Goal: Task Accomplishment & Management: Manage account settings

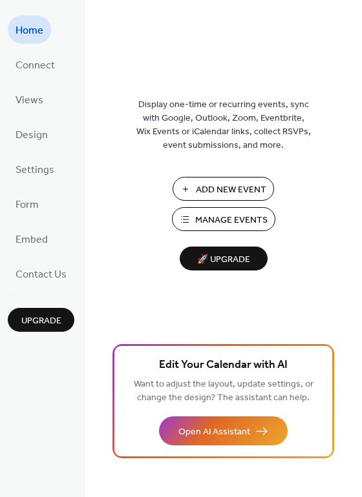
click at [198, 219] on span "Manage Events" at bounding box center [231, 221] width 72 height 14
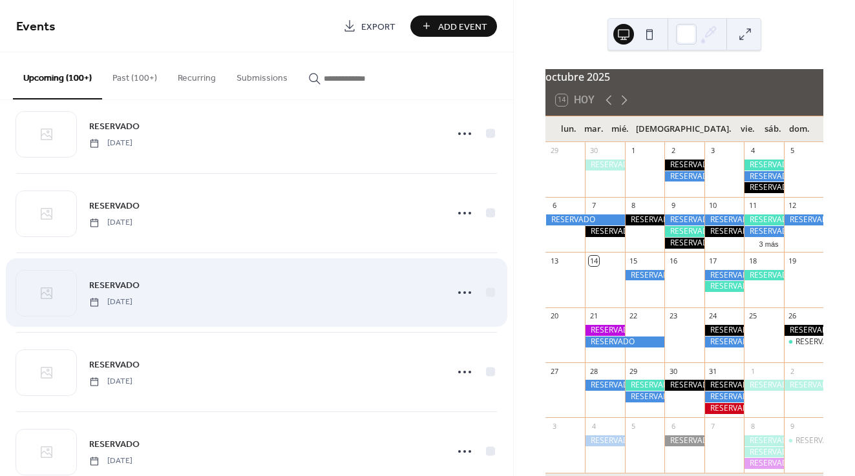
scroll to position [5265, 0]
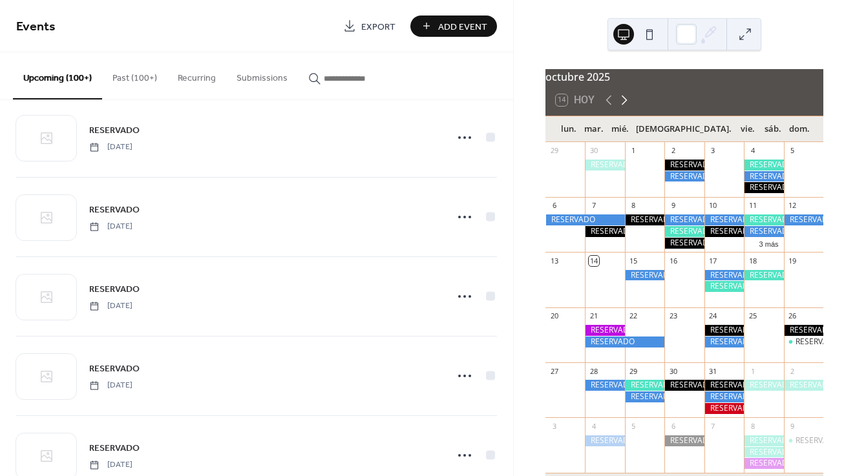
click at [622, 108] on icon at bounding box center [624, 100] width 16 height 16
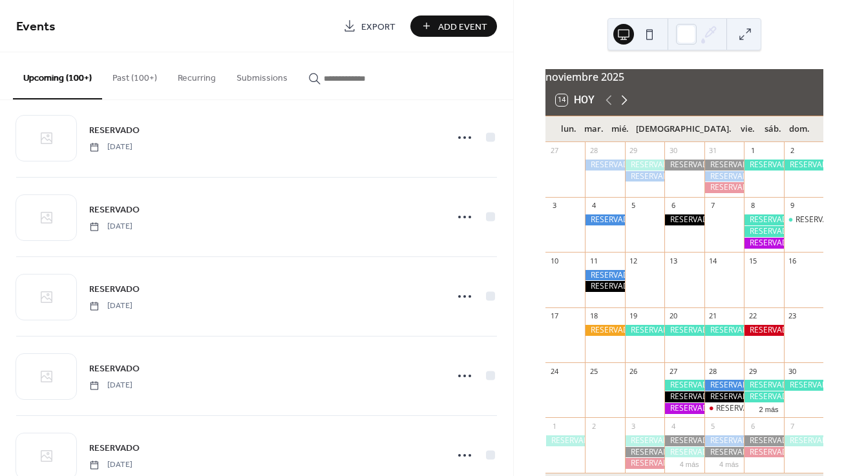
click at [622, 108] on icon at bounding box center [624, 100] width 16 height 16
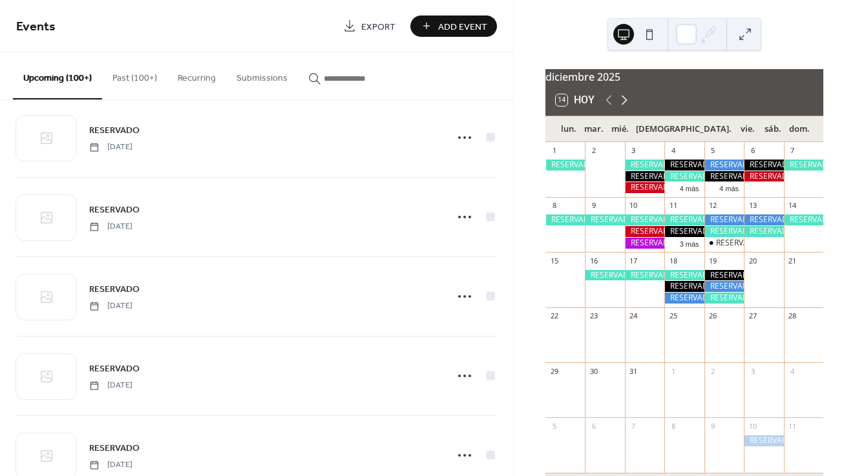
click at [622, 108] on icon at bounding box center [624, 100] width 16 height 16
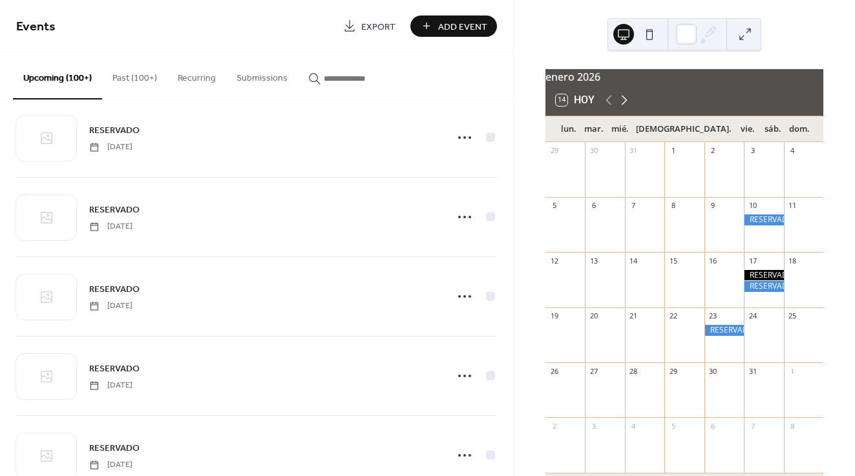
click at [621, 105] on icon at bounding box center [624, 100] width 16 height 16
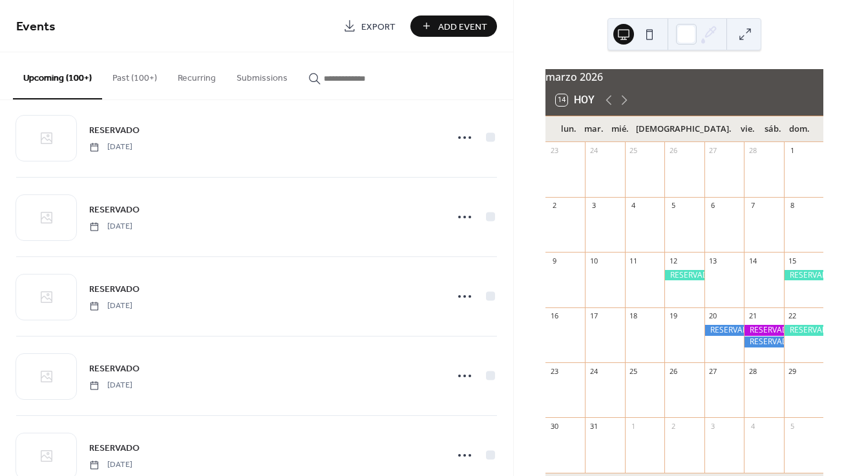
click at [758, 347] on div at bounding box center [762, 342] width 39 height 11
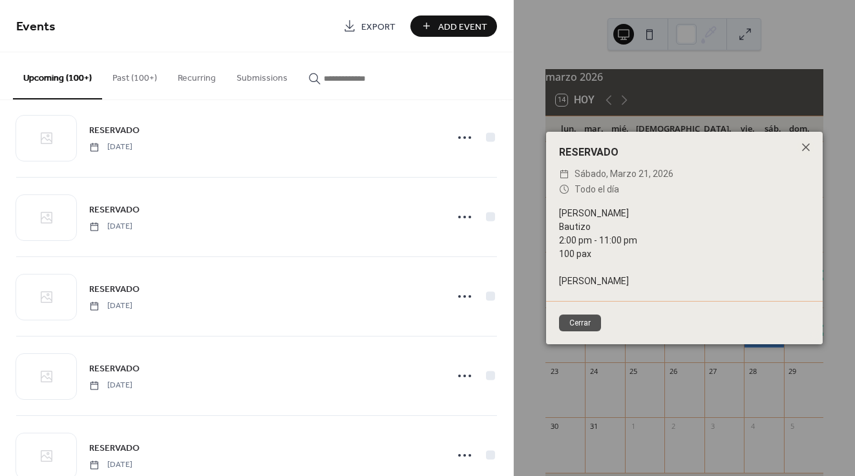
click at [758, 350] on div "RESERVADO ​ sábado, marzo 21, 2026 ​ Todo el día [PERSON_NAME] 2:00 pm - 11:00 …" at bounding box center [683, 238] width 341 height 476
click at [590, 325] on button "Cerrar" at bounding box center [580, 323] width 42 height 17
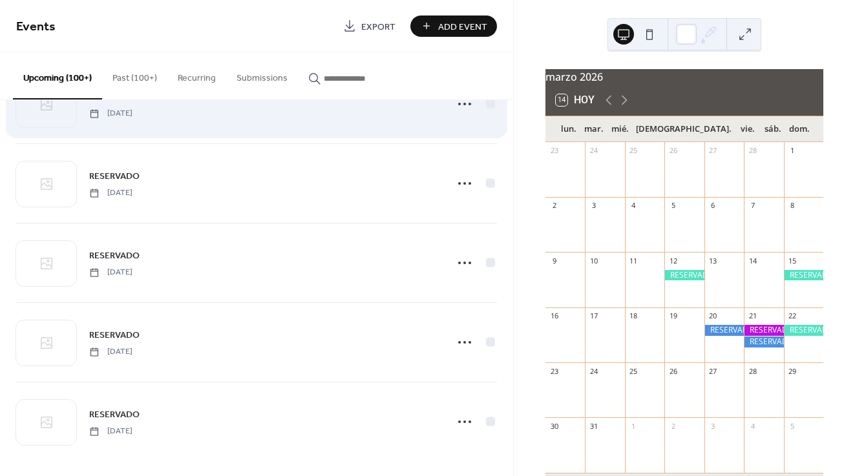
scroll to position [5621, 0]
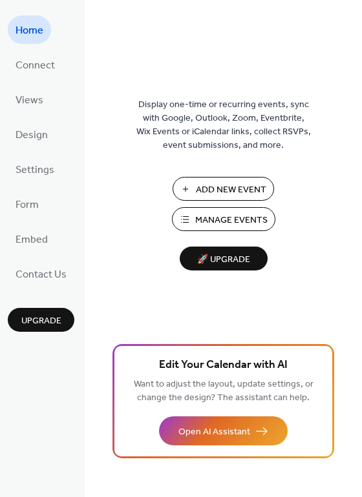
click at [210, 220] on span "Manage Events" at bounding box center [231, 221] width 72 height 14
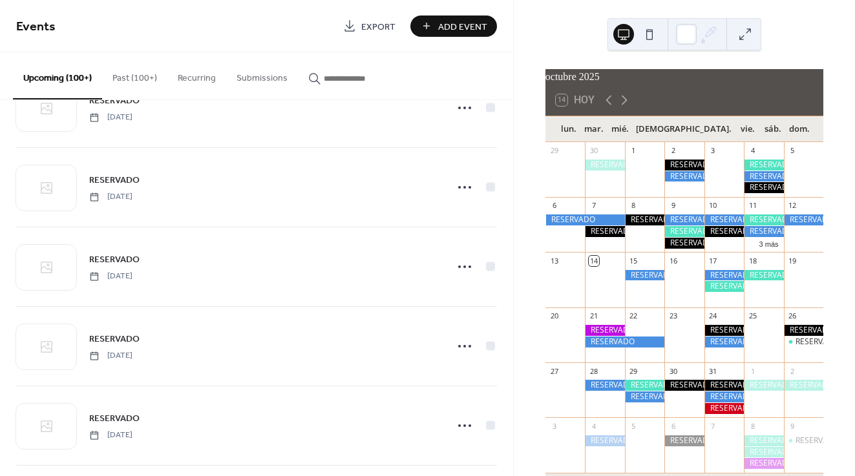
scroll to position [4977, 0]
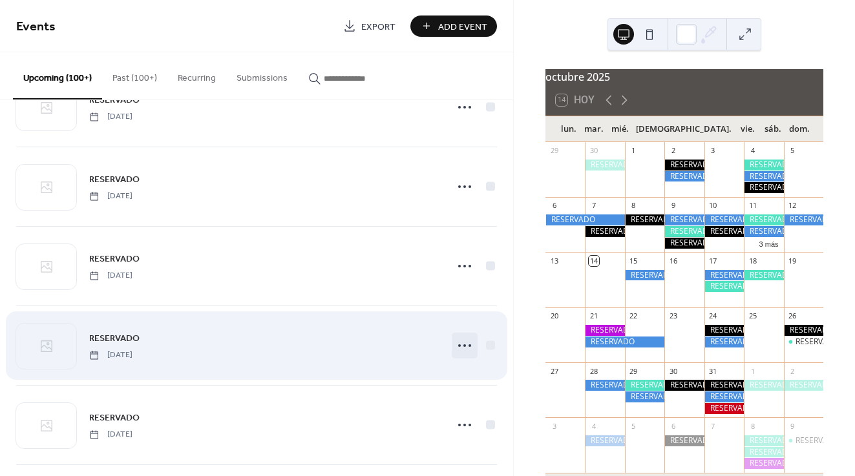
click at [458, 344] on circle at bounding box center [459, 345] width 3 height 3
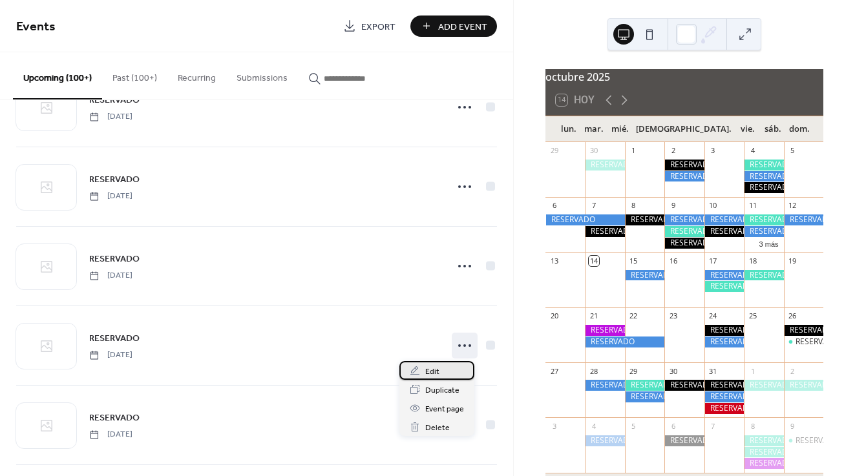
click at [438, 369] on span "Edit" at bounding box center [432, 372] width 14 height 14
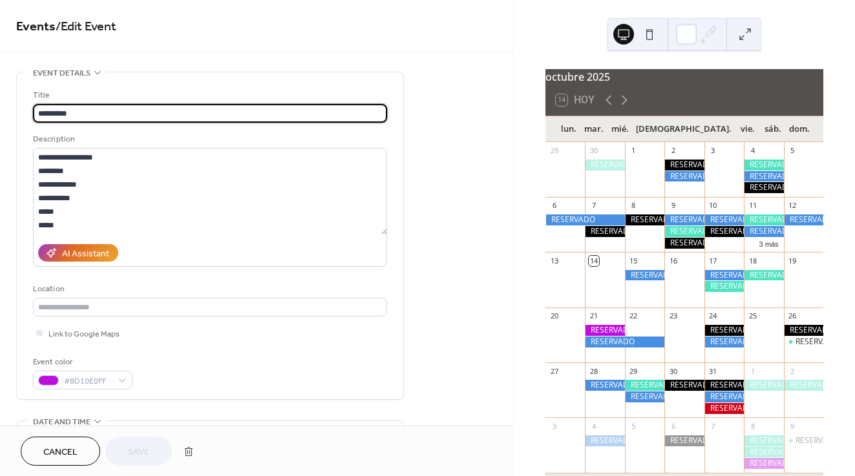
click at [62, 451] on span "Cancel" at bounding box center [60, 453] width 34 height 14
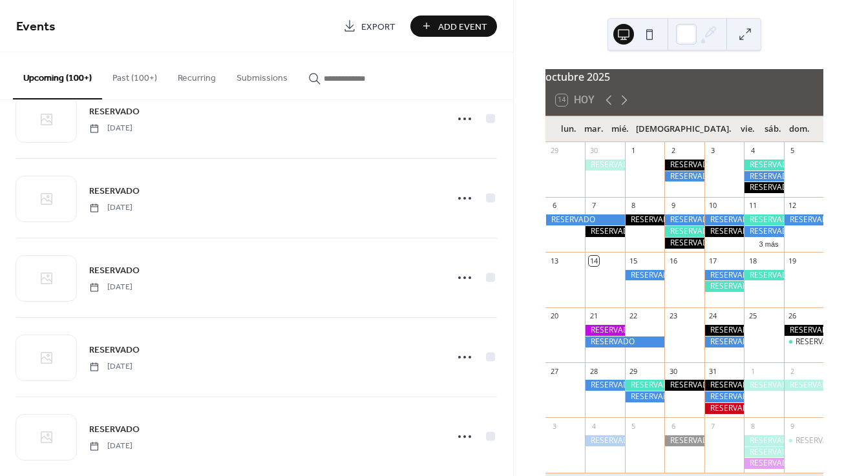
scroll to position [5179, 0]
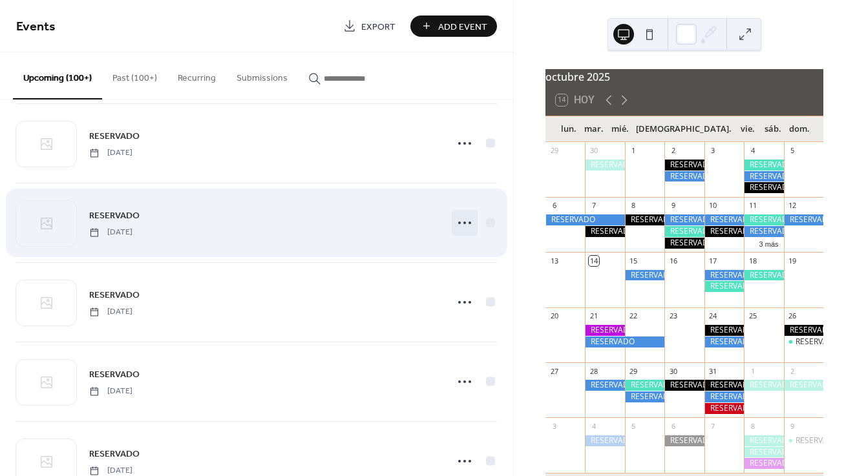
click at [465, 225] on icon at bounding box center [464, 222] width 21 height 21
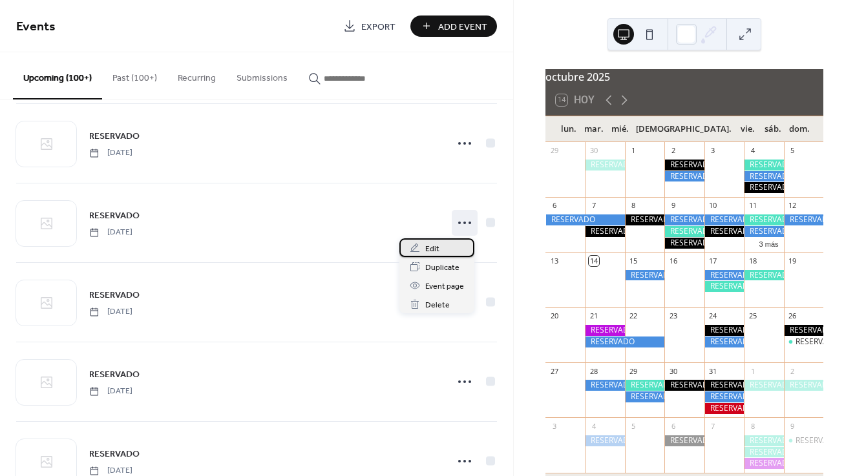
click at [439, 250] on div "Edit" at bounding box center [436, 247] width 75 height 19
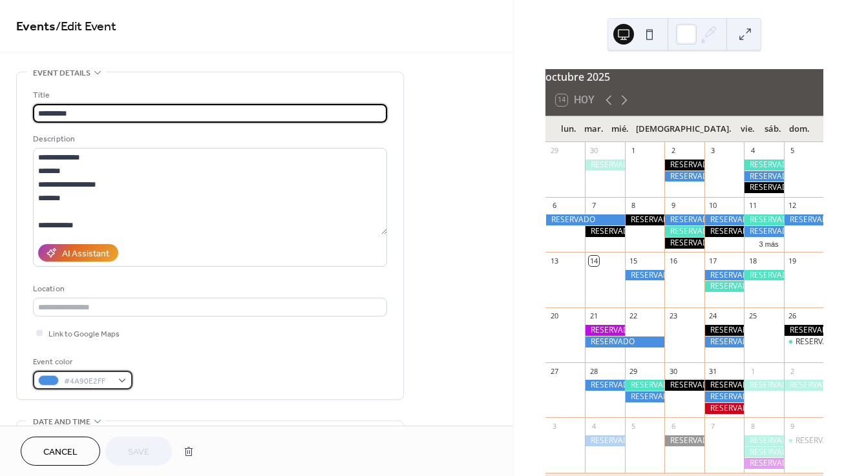
click at [116, 378] on div "#4A90E2FF" at bounding box center [82, 380] width 99 height 19
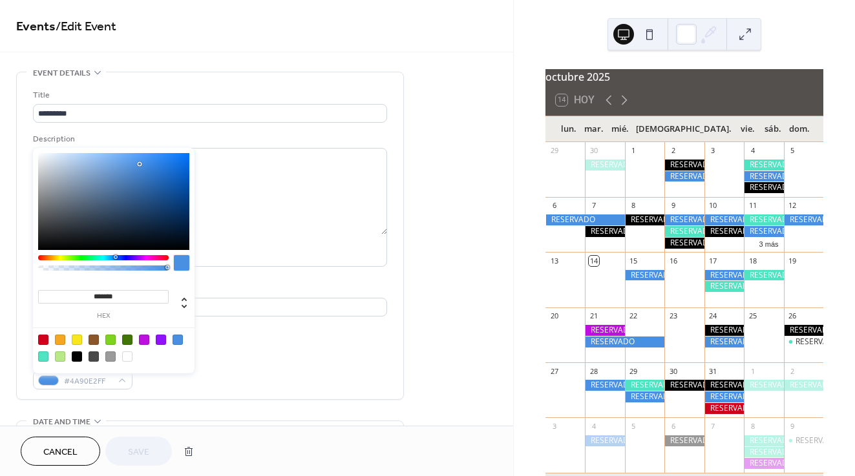
click at [45, 358] on div at bounding box center [43, 356] width 10 height 10
type input "*******"
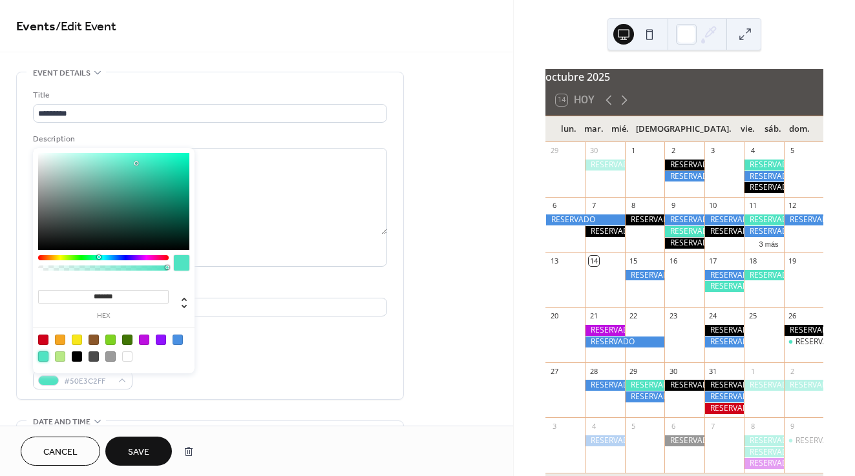
click at [271, 357] on div "**********" at bounding box center [210, 238] width 354 height 301
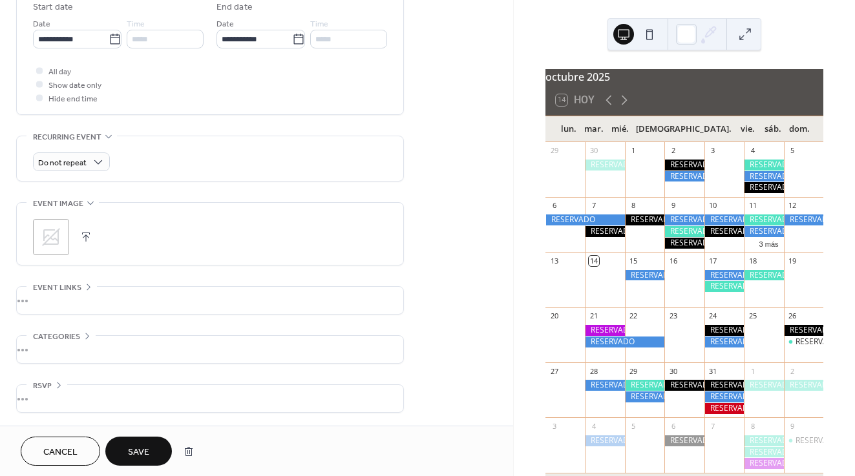
scroll to position [440, 0]
click at [147, 447] on span "Save" at bounding box center [138, 453] width 21 height 14
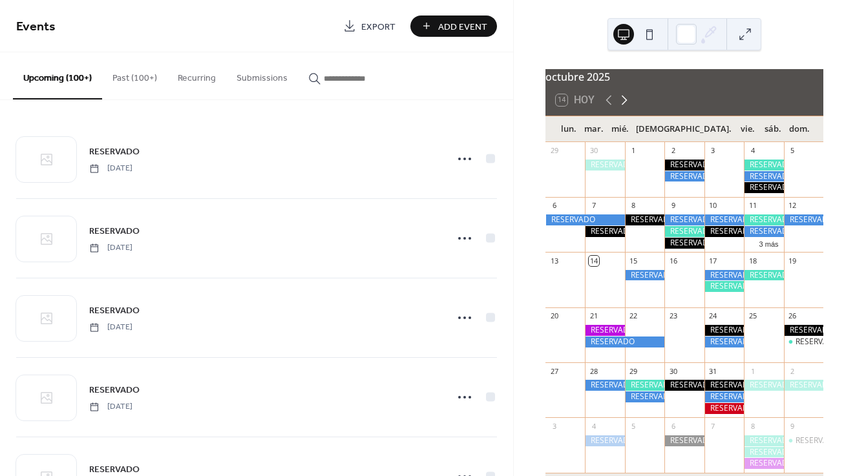
click at [623, 108] on icon at bounding box center [624, 100] width 16 height 16
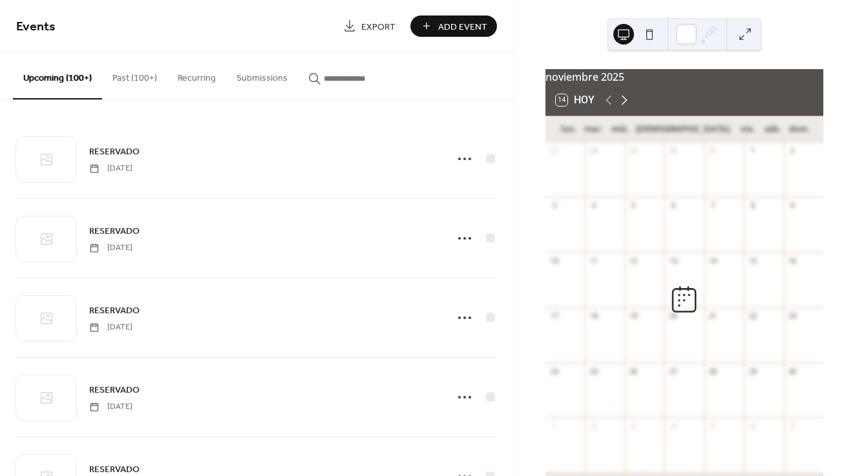
click at [623, 108] on icon at bounding box center [624, 100] width 16 height 16
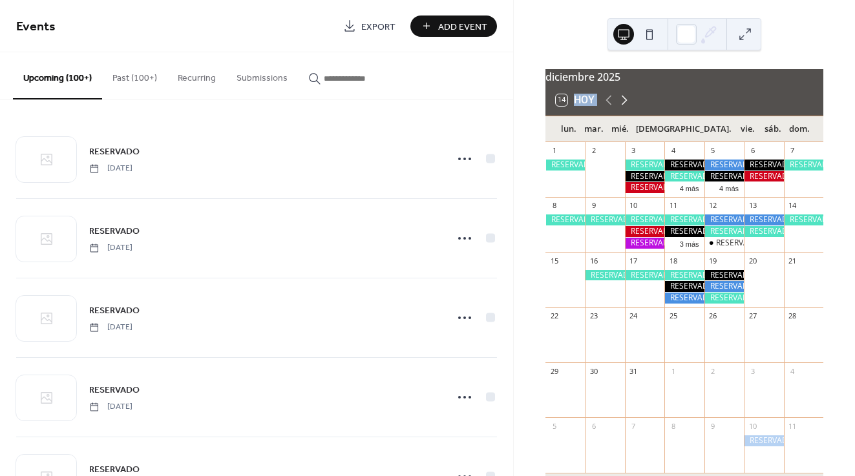
click at [623, 108] on icon at bounding box center [624, 100] width 16 height 16
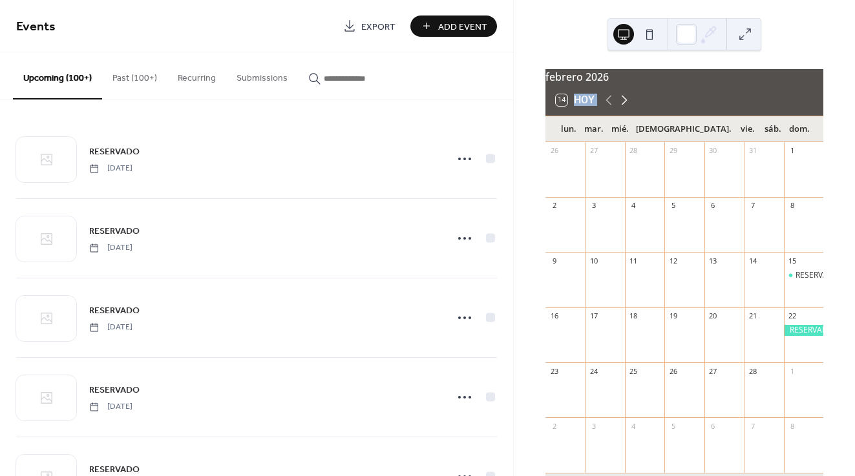
click at [623, 108] on icon at bounding box center [624, 100] width 16 height 16
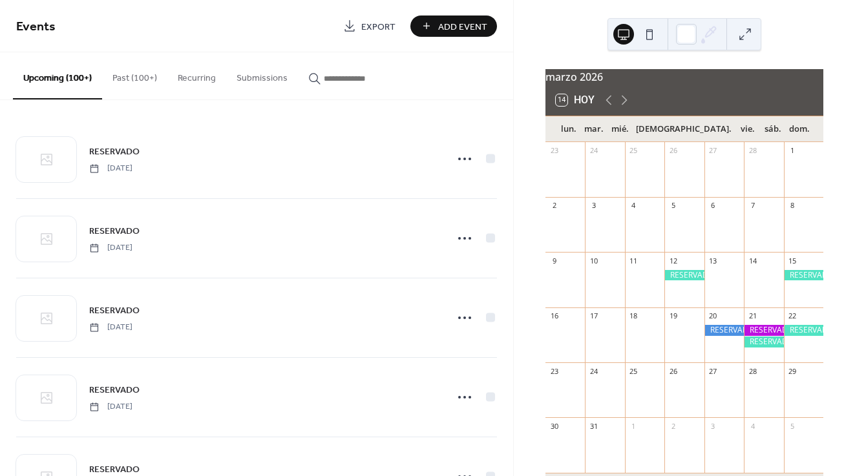
click at [754, 347] on div at bounding box center [762, 342] width 39 height 11
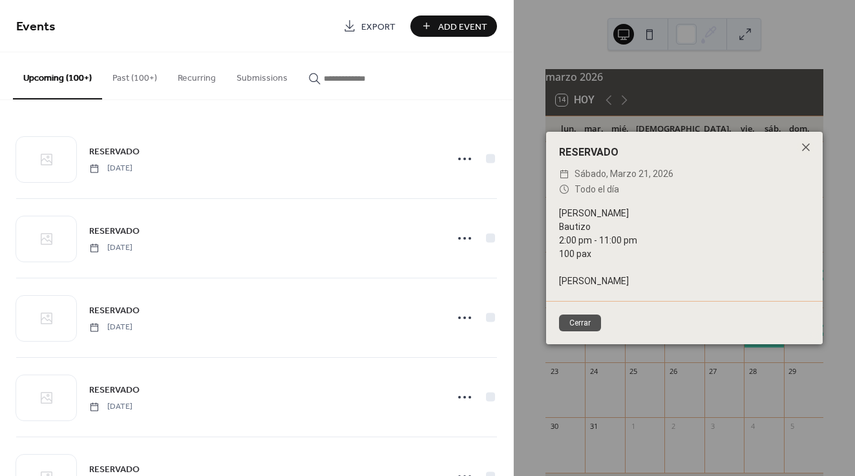
click at [599, 327] on button "Cerrar" at bounding box center [580, 323] width 42 height 17
